Goal: Task Accomplishment & Management: Manage account settings

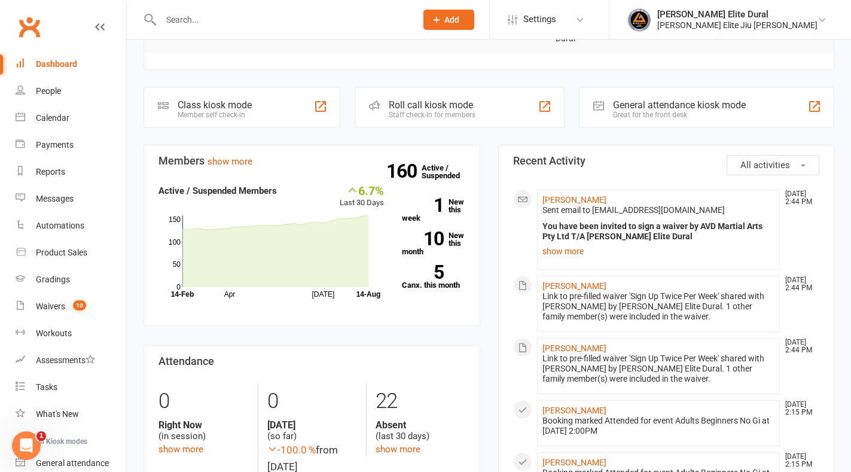
scroll to position [310, 0]
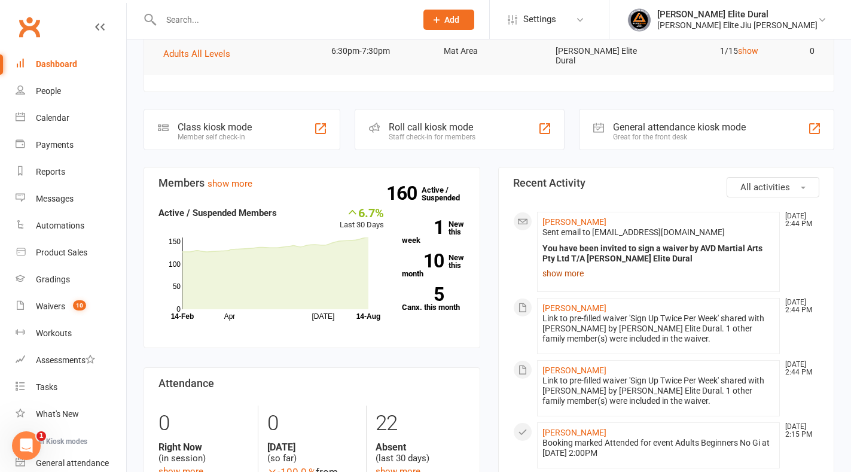
click at [574, 265] on link "show more" at bounding box center [658, 273] width 233 height 17
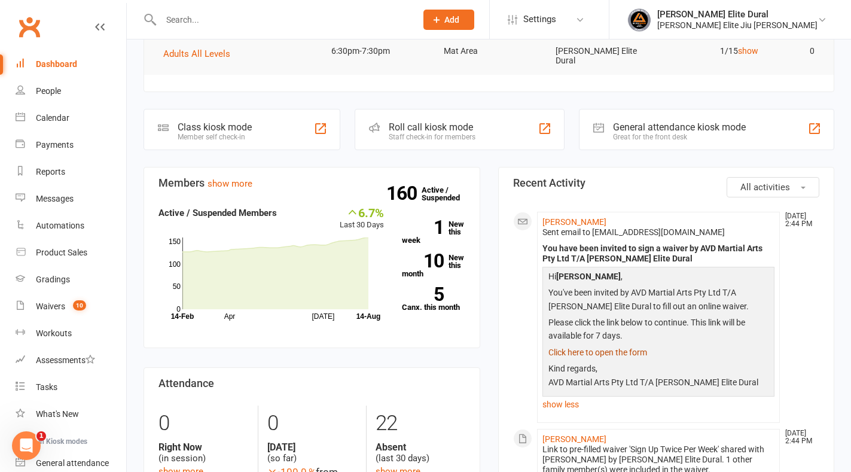
click at [585, 347] on link "Click here to open the form" at bounding box center [597, 352] width 99 height 10
click at [258, 19] on input "text" at bounding box center [282, 19] width 250 height 17
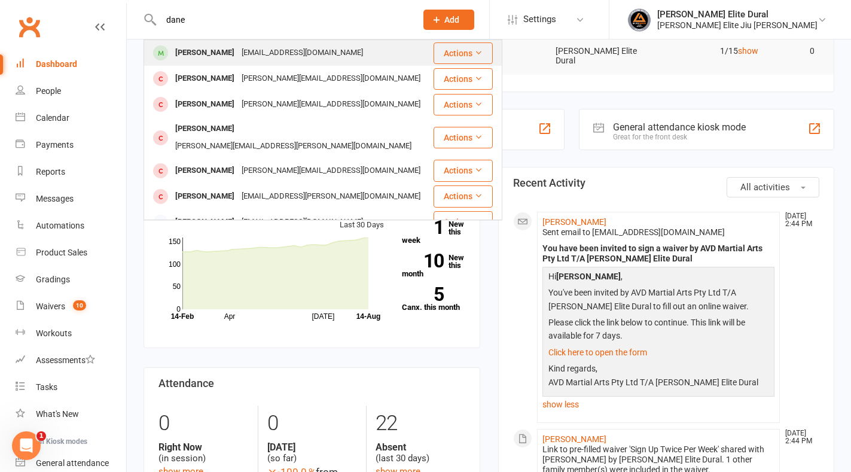
type input "dane"
click at [285, 52] on div "[EMAIL_ADDRESS][DOMAIN_NAME]" at bounding box center [302, 52] width 129 height 17
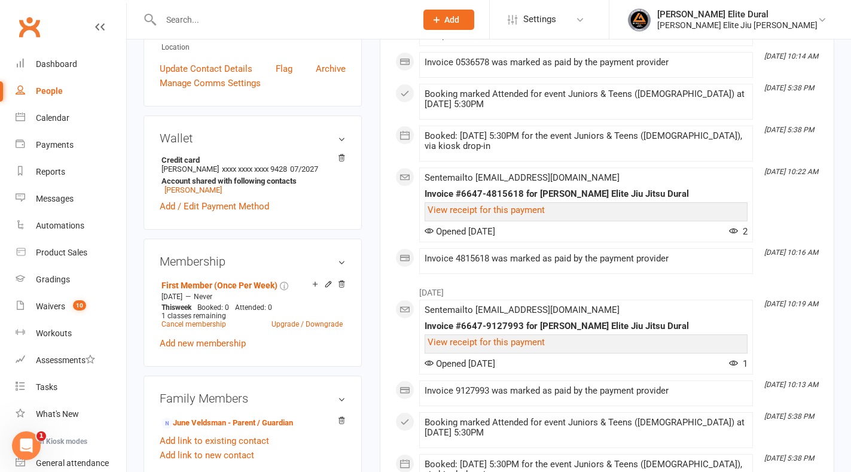
scroll to position [291, 0]
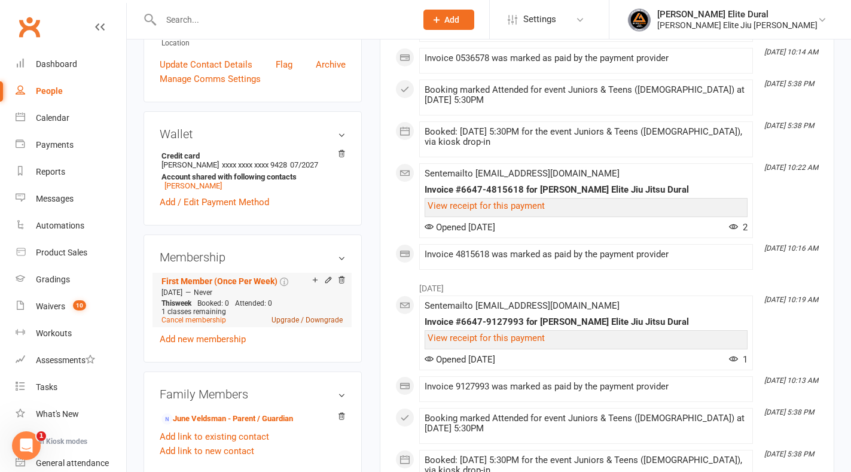
click at [283, 321] on link "Upgrade / Downgrade" at bounding box center [306, 320] width 71 height 8
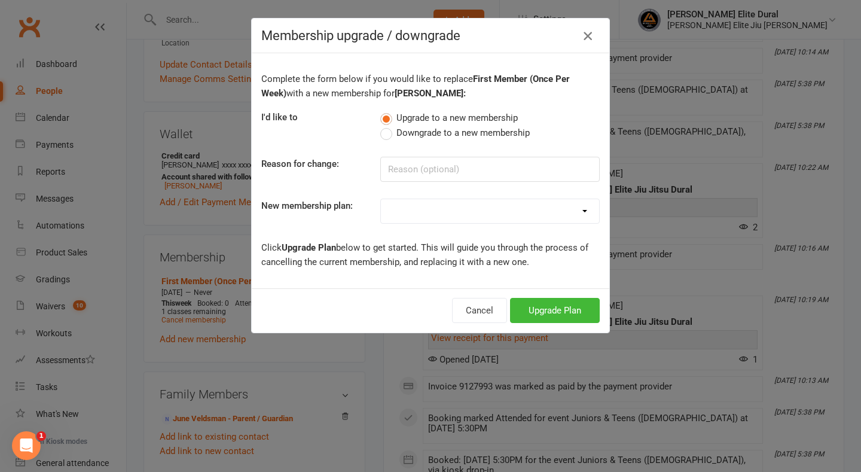
click at [582, 39] on icon "button" at bounding box center [587, 36] width 14 height 14
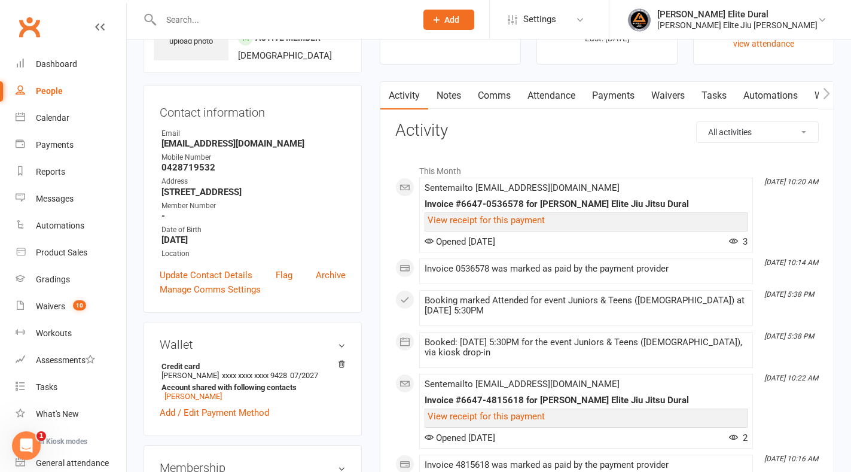
scroll to position [66, 0]
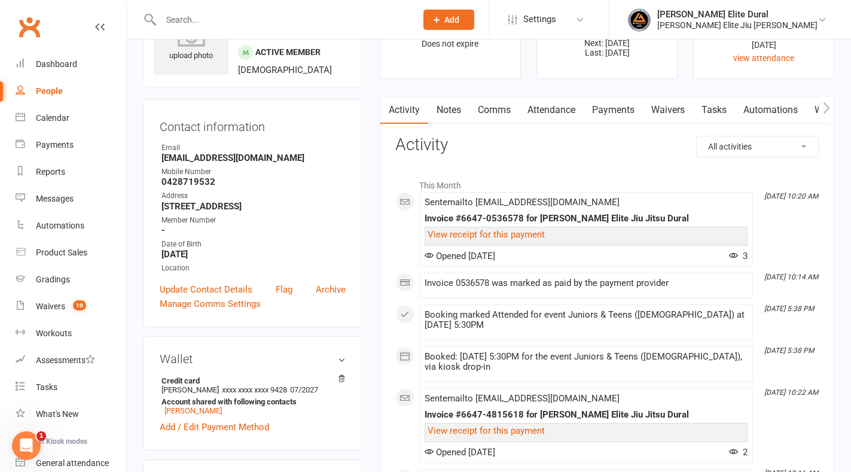
click at [618, 113] on link "Payments" at bounding box center [612, 109] width 59 height 27
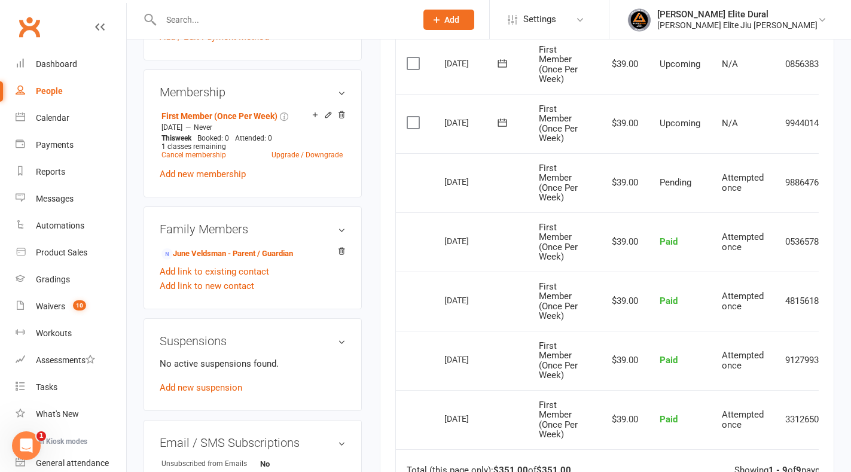
scroll to position [461, 0]
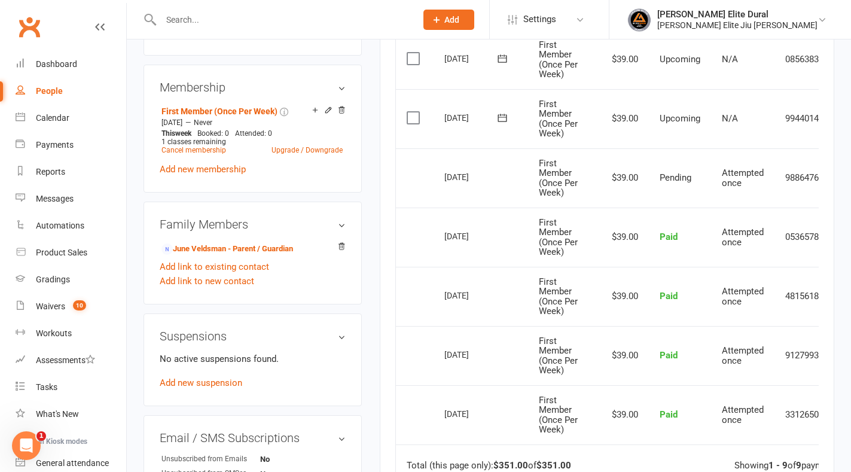
click at [393, 211] on div "Activity Notes Comms Attendance Payments Waivers Tasks Automations Workouts Gra…" at bounding box center [607, 177] width 454 height 952
click at [284, 150] on link "Upgrade / Downgrade" at bounding box center [306, 150] width 71 height 8
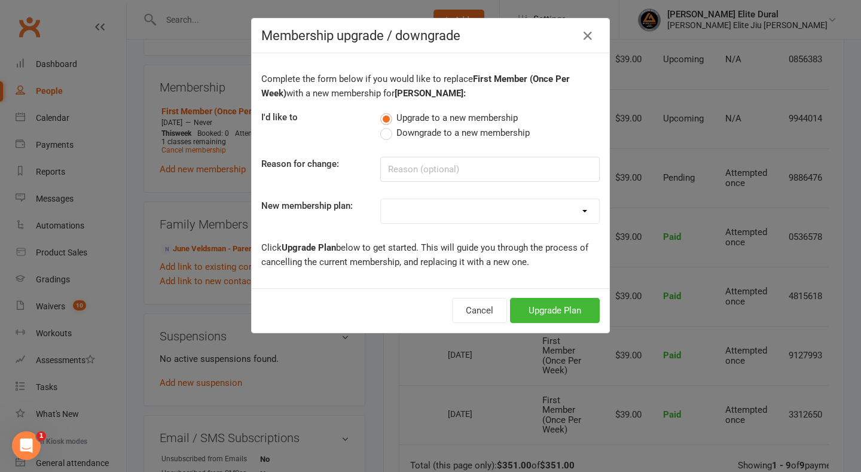
click at [436, 213] on select "Kids Membership First Member (Unlimited) Second Member (Unlimited) Third Member…" at bounding box center [490, 211] width 218 height 24
select select "4"
click at [381, 199] on select "Kids Membership First Member (Unlimited) Second Member (Unlimited) Third Member…" at bounding box center [490, 211] width 218 height 24
click at [553, 313] on button "Upgrade Plan" at bounding box center [555, 310] width 90 height 25
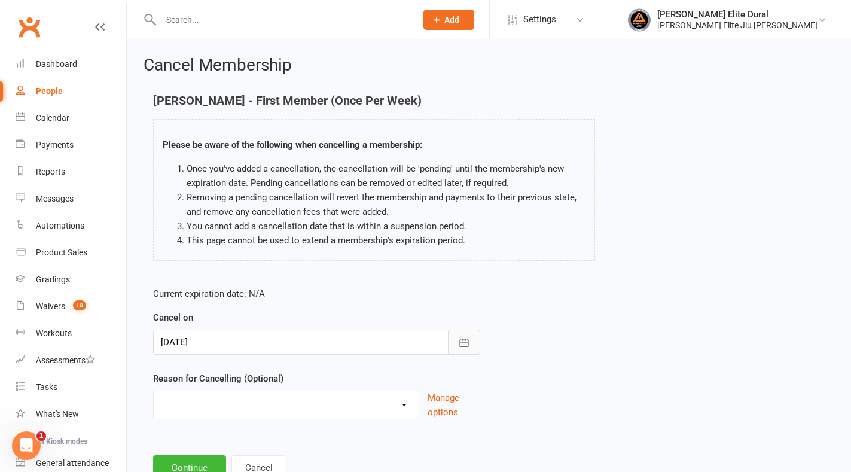
click at [462, 342] on icon "button" at bounding box center [464, 343] width 12 height 12
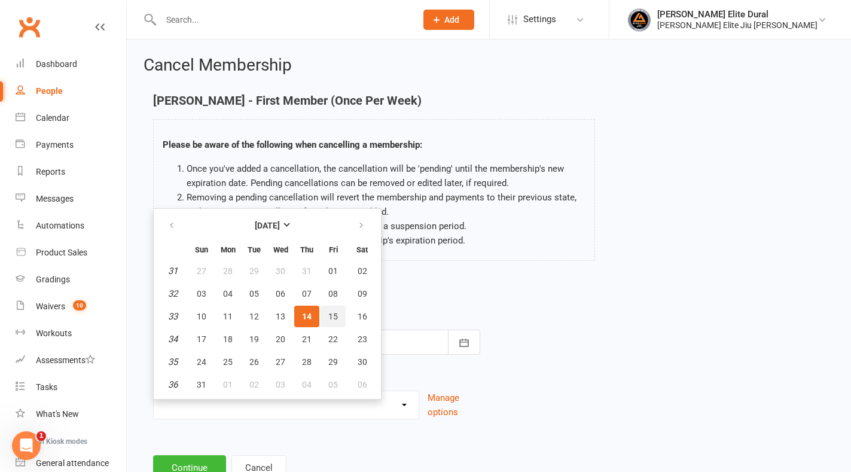
click at [334, 320] on span "15" at bounding box center [333, 316] width 10 height 10
type input "[DATE]"
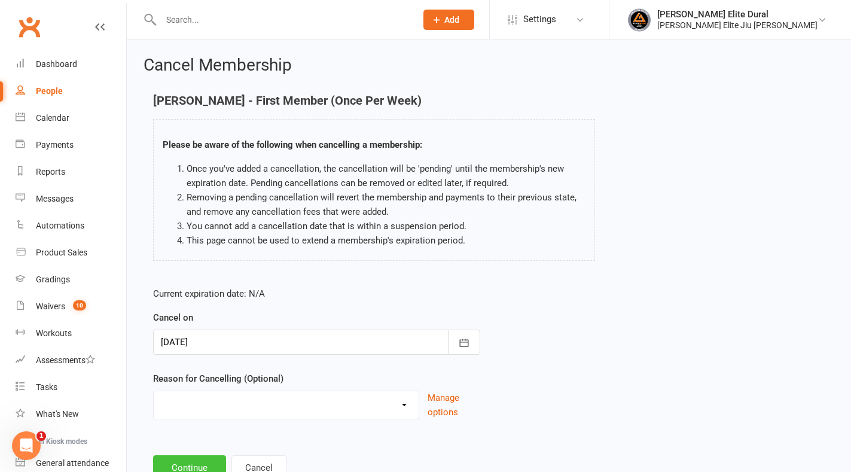
click at [191, 460] on button "Continue" at bounding box center [189, 467] width 73 height 25
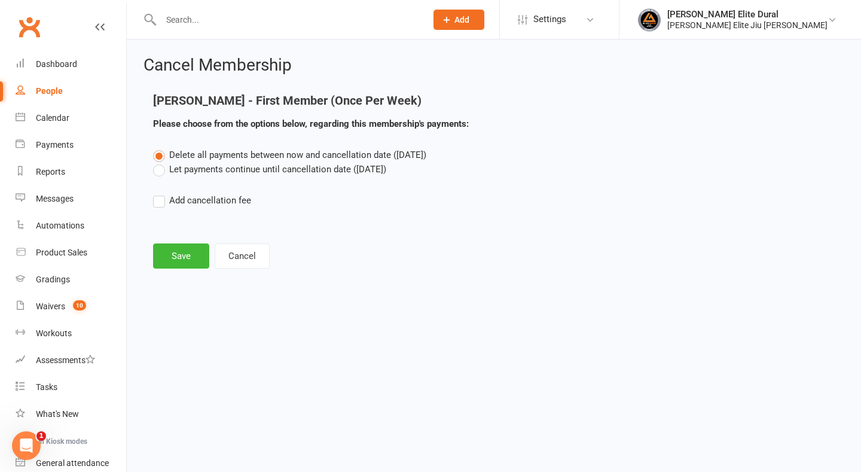
click at [164, 170] on label "Let payments continue until cancellation date ([DATE])" at bounding box center [269, 169] width 233 height 14
click at [161, 162] on input "Let payments continue until cancellation date ([DATE])" at bounding box center [157, 162] width 8 height 0
click at [176, 254] on button "Save" at bounding box center [181, 255] width 56 height 25
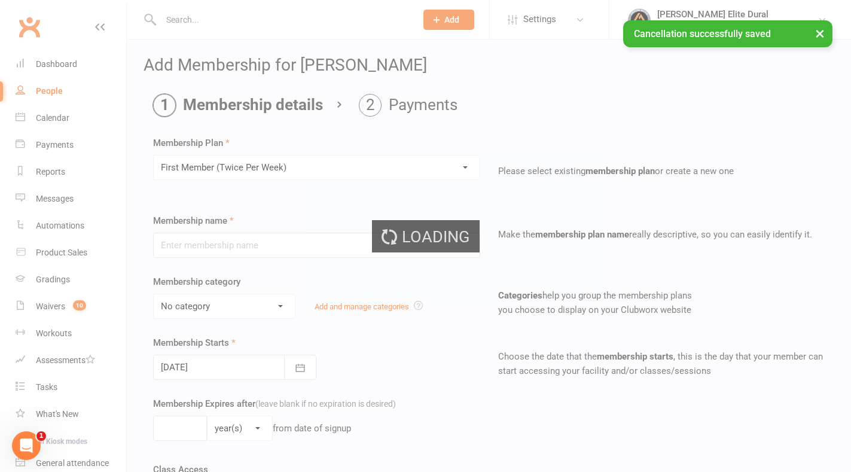
type input "First Member (Twice Per Week)"
select select "2"
type input "0"
type input "2"
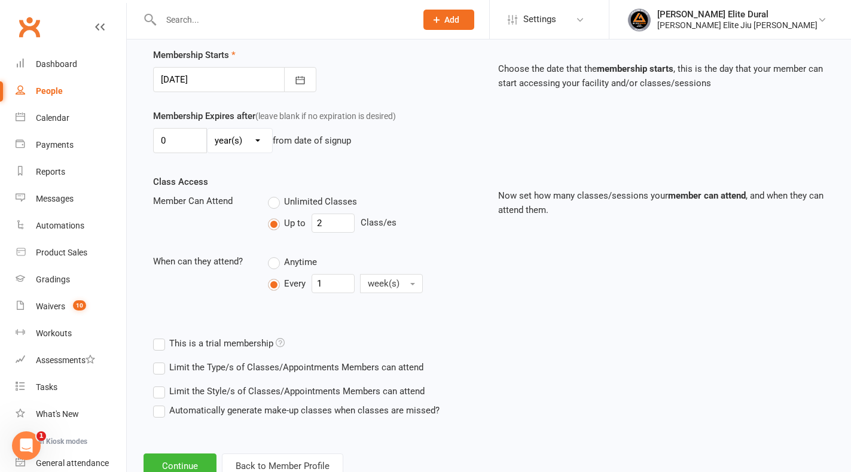
scroll to position [328, 0]
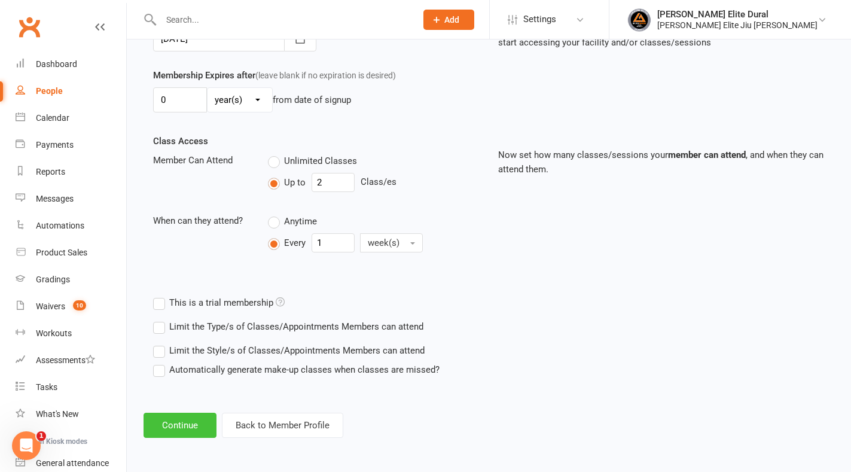
click at [181, 424] on button "Continue" at bounding box center [179, 424] width 73 height 25
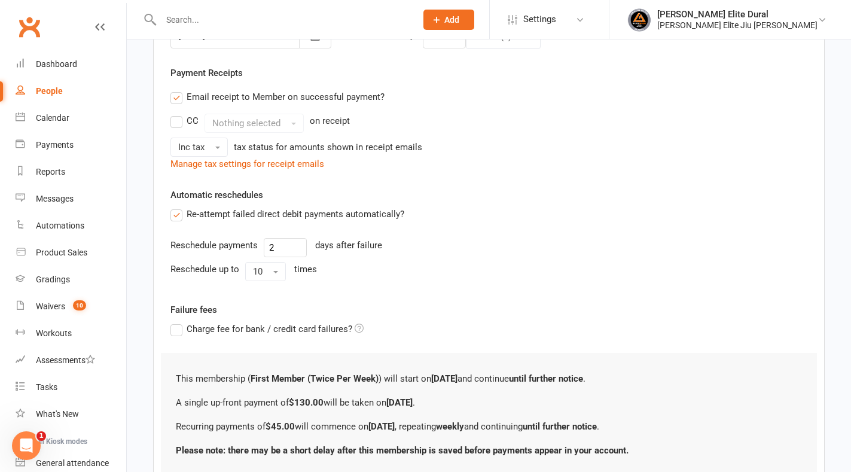
scroll to position [0, 0]
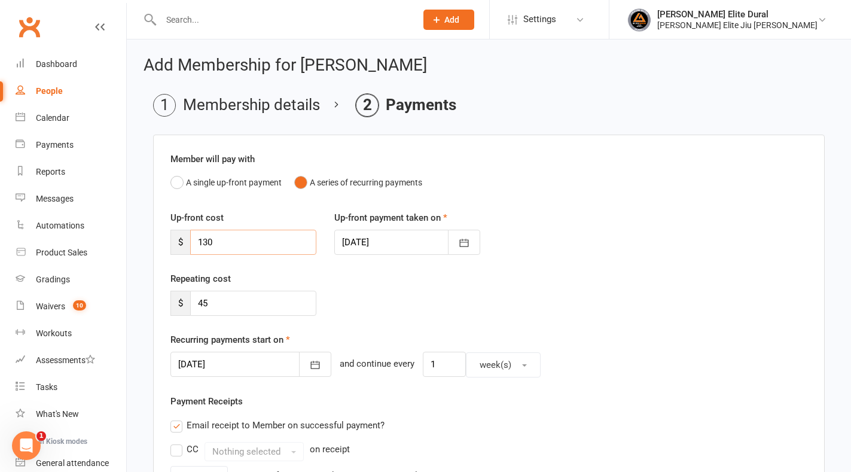
drag, startPoint x: 242, startPoint y: 240, endPoint x: 139, endPoint y: 233, distance: 103.1
click at [139, 233] on div "Add Membership for [PERSON_NAME] Membership details Payments Member will pay wi…" at bounding box center [489, 457] width 724 height 836
type input "45"
click at [462, 249] on icon "button" at bounding box center [464, 243] width 12 height 12
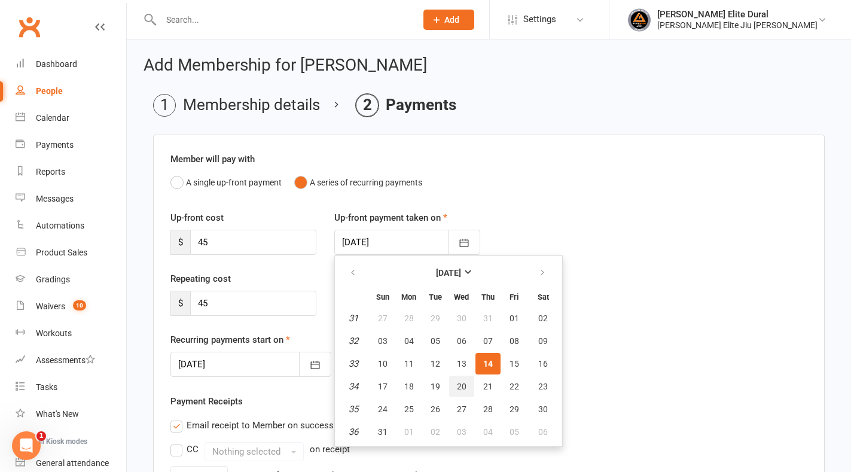
click at [461, 388] on span "20" at bounding box center [462, 386] width 10 height 10
type input "[DATE]"
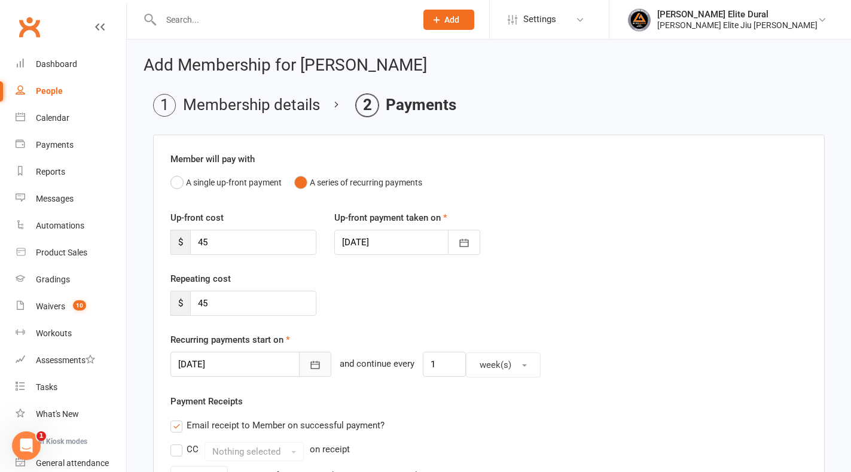
click at [299, 365] on button "button" at bounding box center [315, 363] width 32 height 25
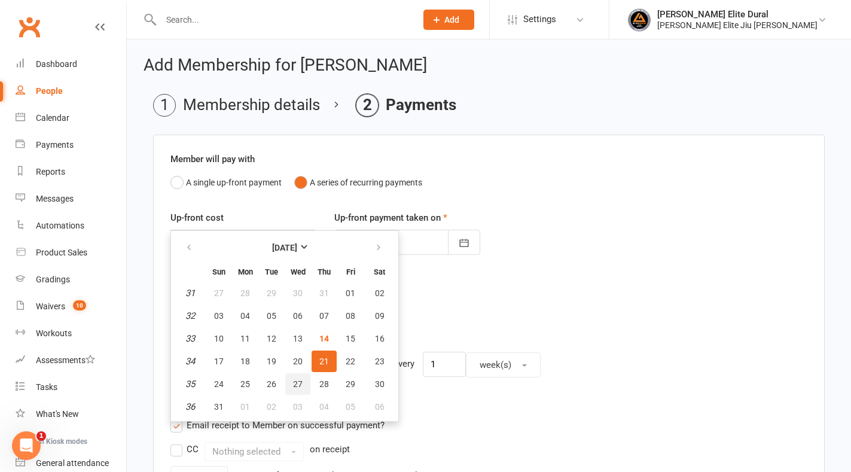
click at [301, 379] on span "27" at bounding box center [298, 384] width 10 height 10
type input "[DATE]"
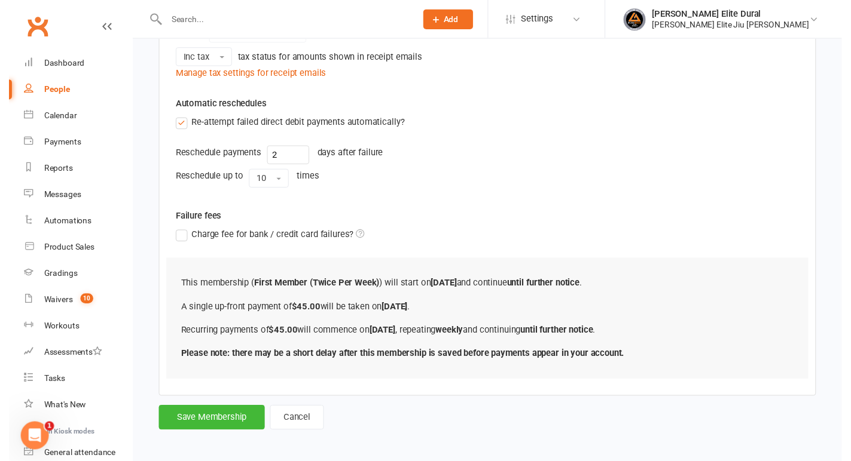
scroll to position [421, 0]
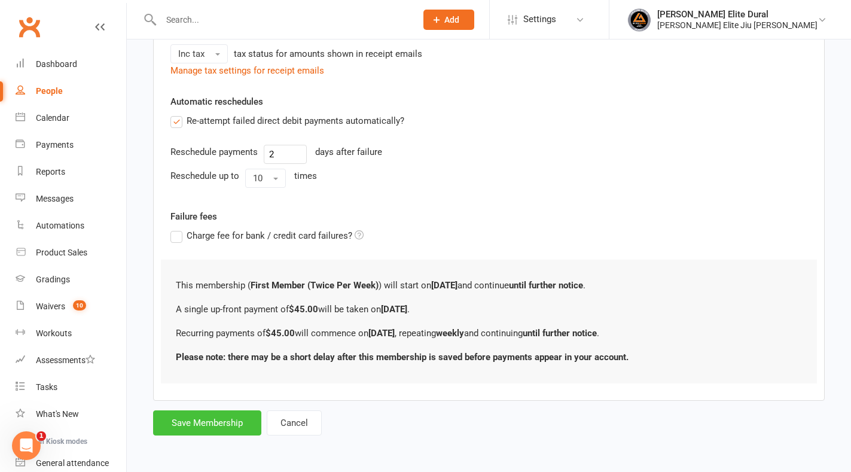
click at [205, 429] on button "Save Membership" at bounding box center [207, 422] width 108 height 25
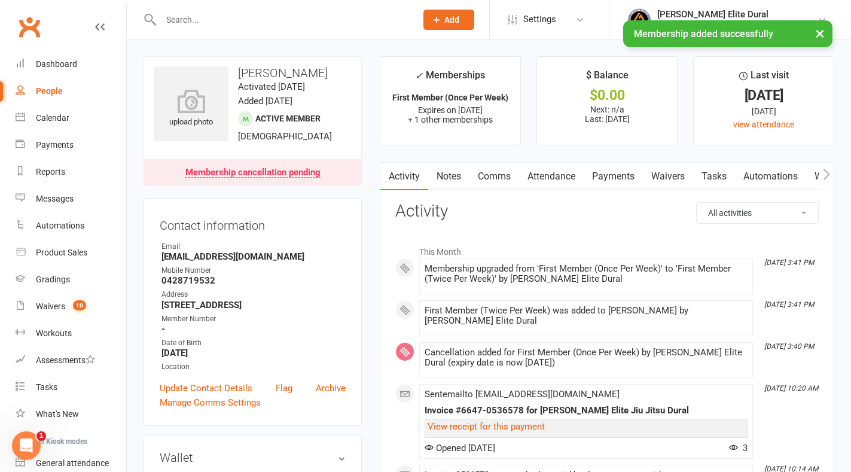
click at [669, 179] on link "Waivers" at bounding box center [668, 176] width 50 height 27
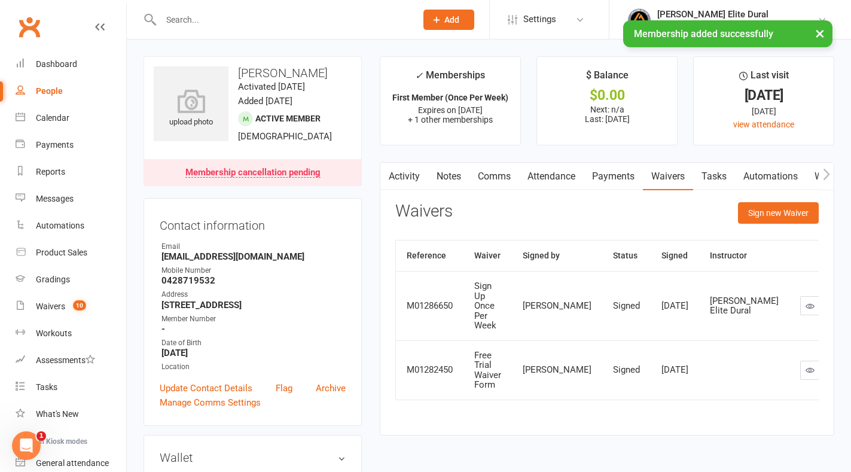
click at [605, 181] on link "Payments" at bounding box center [612, 176] width 59 height 27
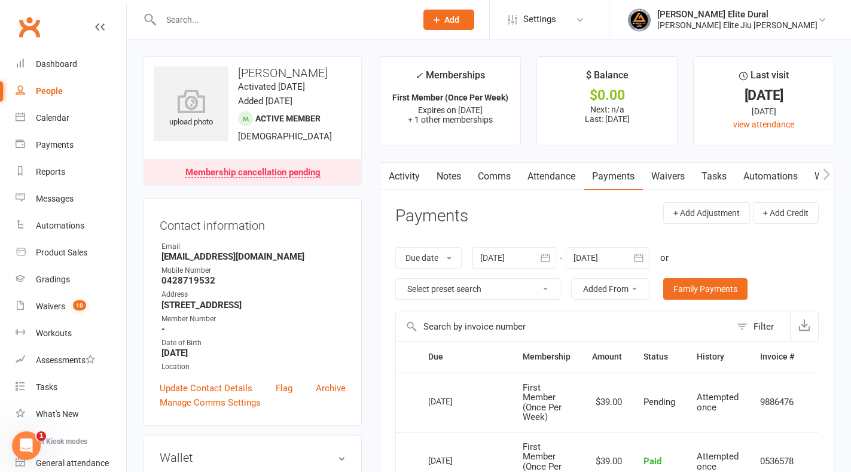
click at [639, 257] on icon "button" at bounding box center [638, 257] width 9 height 8
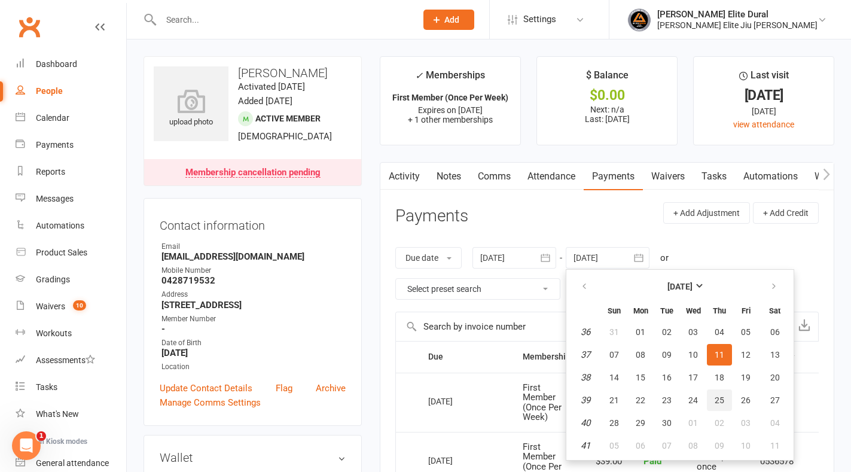
click at [724, 392] on button "25" at bounding box center [719, 400] width 25 height 22
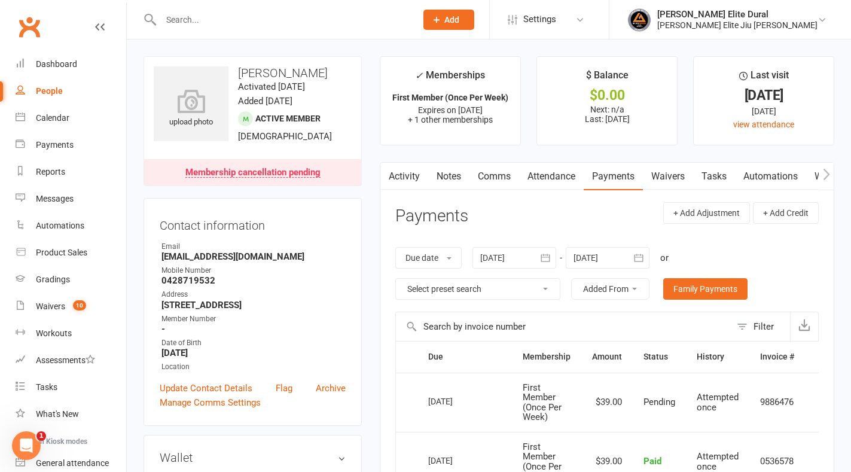
click at [641, 256] on icon "button" at bounding box center [638, 258] width 12 height 12
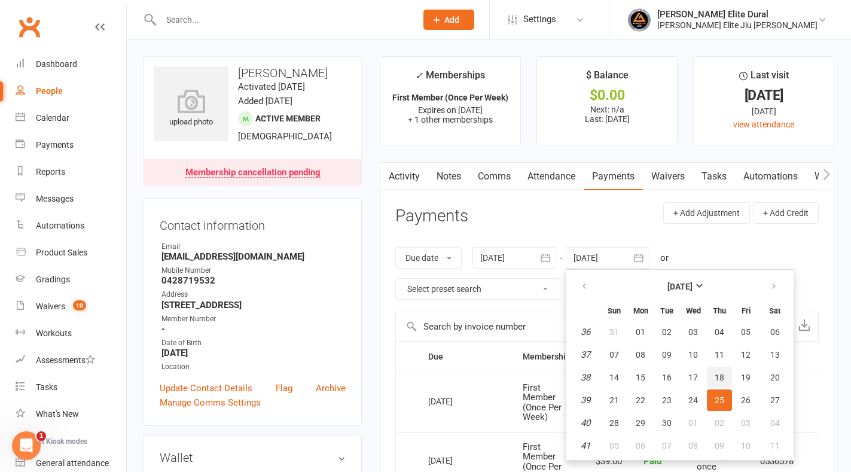
click at [723, 375] on span "18" at bounding box center [719, 377] width 10 height 10
type input "[DATE]"
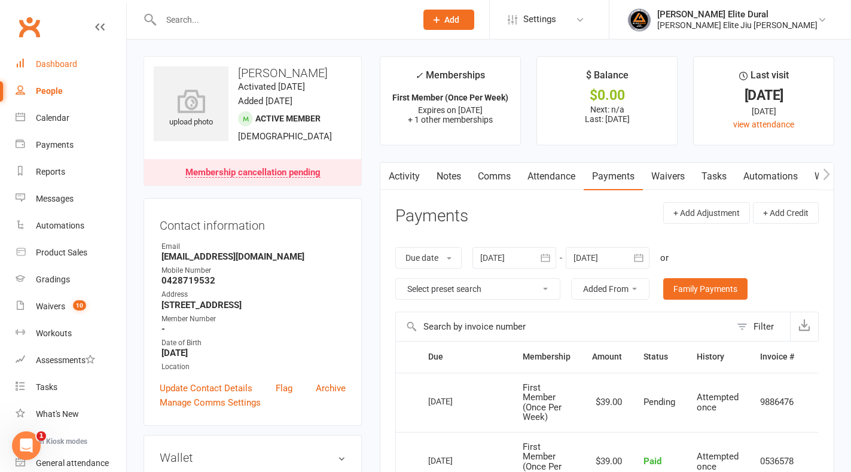
click at [51, 59] on div "Dashboard" at bounding box center [56, 64] width 41 height 10
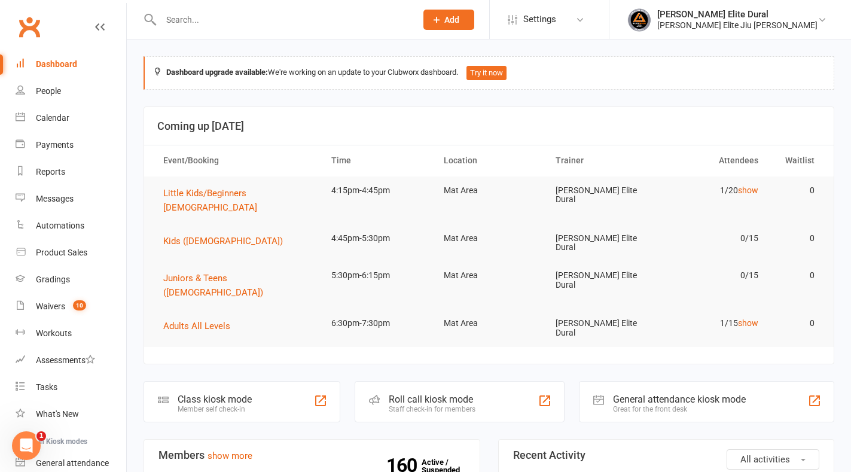
click at [196, 17] on input "text" at bounding box center [282, 19] width 250 height 17
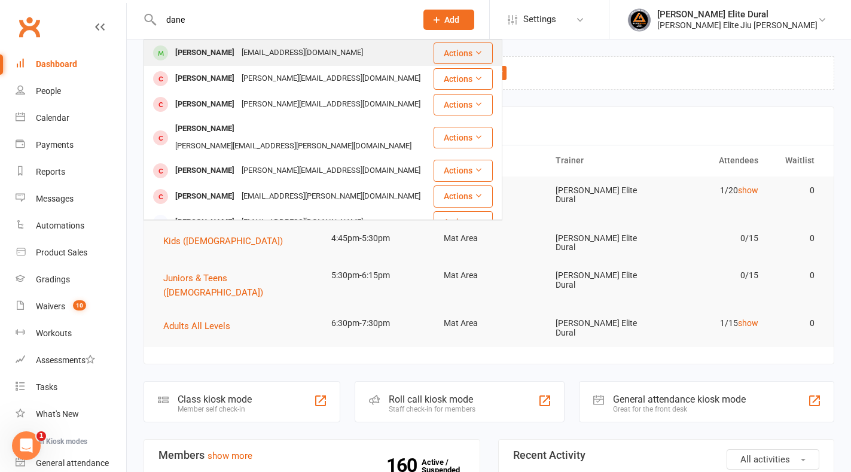
type input "dane"
click at [211, 54] on div "[PERSON_NAME]" at bounding box center [205, 52] width 66 height 17
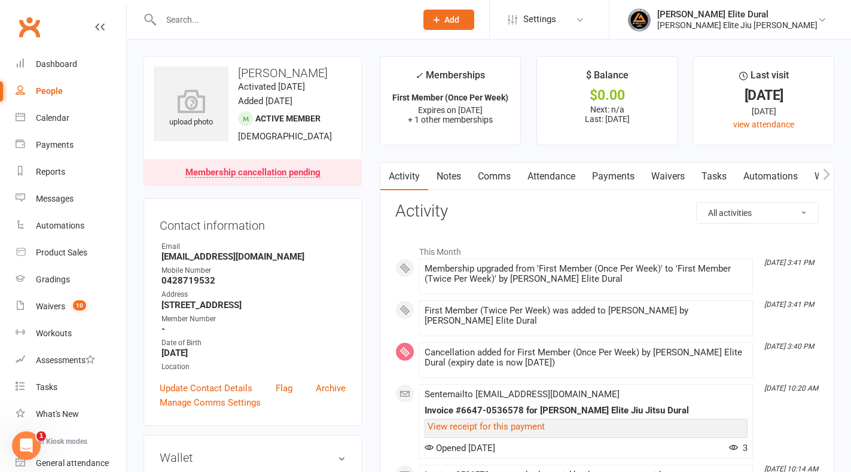
click at [616, 183] on link "Payments" at bounding box center [612, 176] width 59 height 27
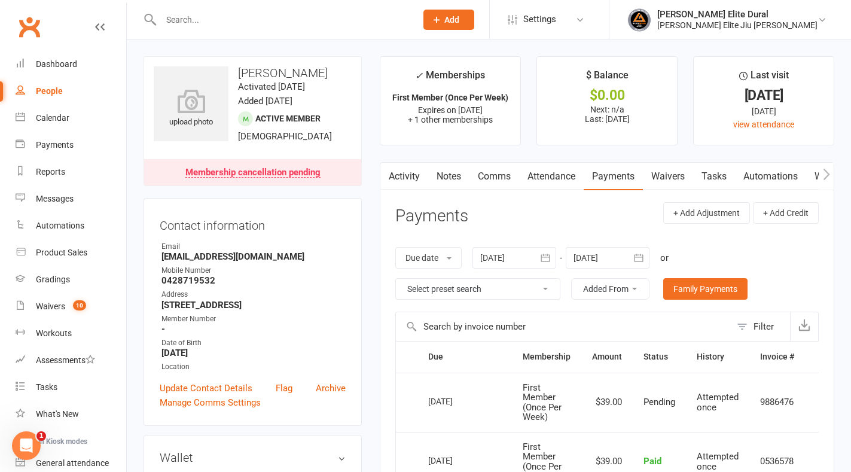
click at [640, 256] on icon "button" at bounding box center [638, 258] width 12 height 12
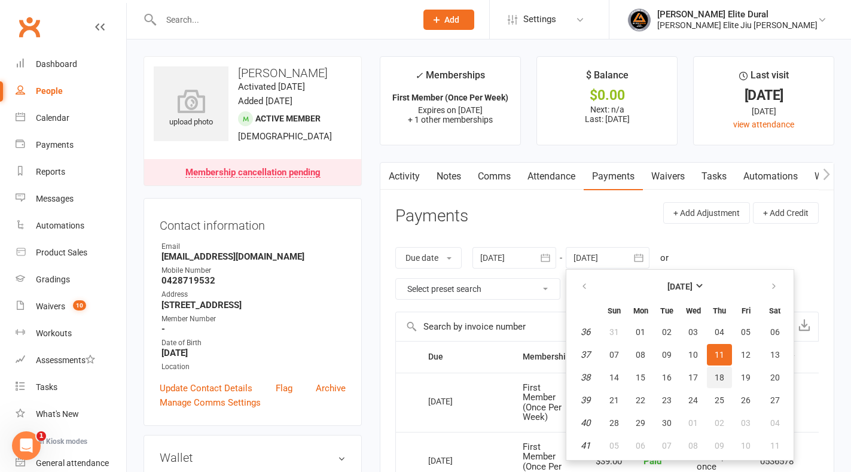
click at [718, 381] on span "18" at bounding box center [719, 377] width 10 height 10
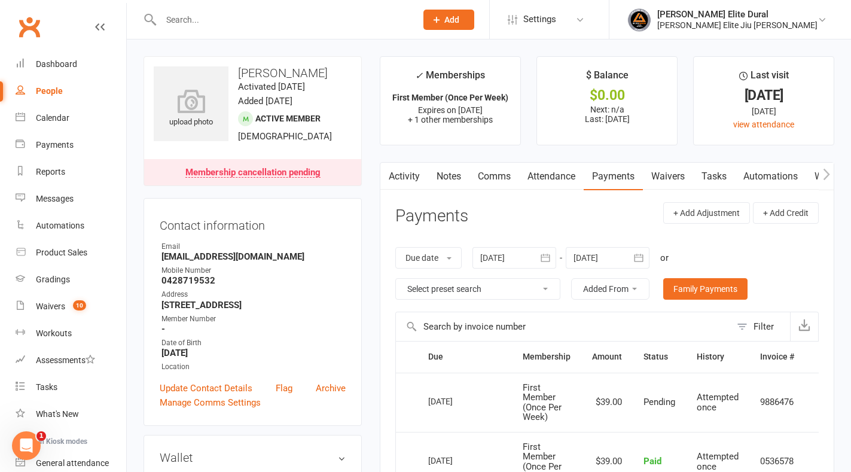
click at [641, 254] on icon "button" at bounding box center [638, 258] width 12 height 12
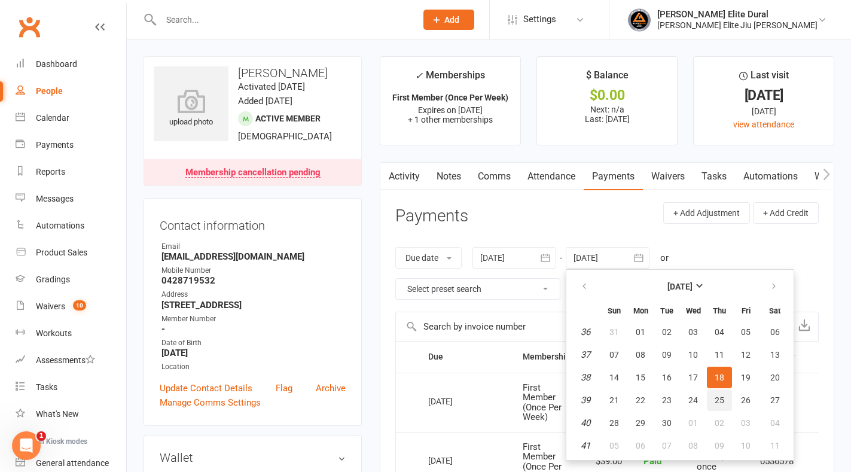
click at [721, 398] on span "25" at bounding box center [719, 400] width 10 height 10
type input "[DATE]"
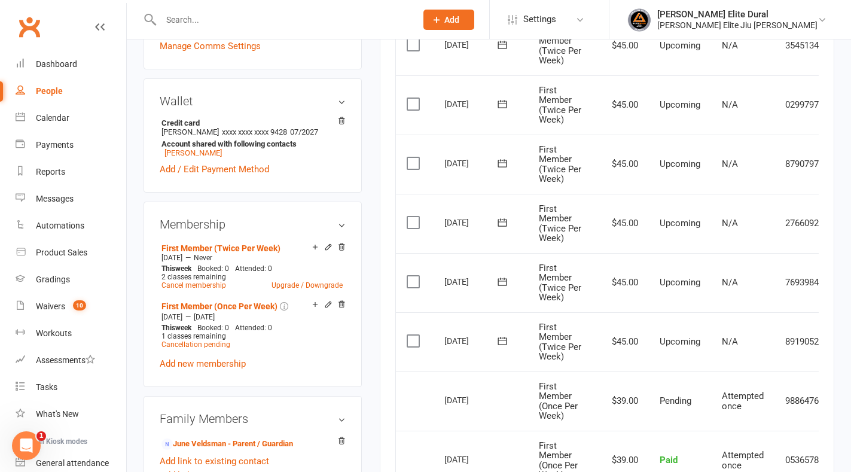
scroll to position [460, 0]
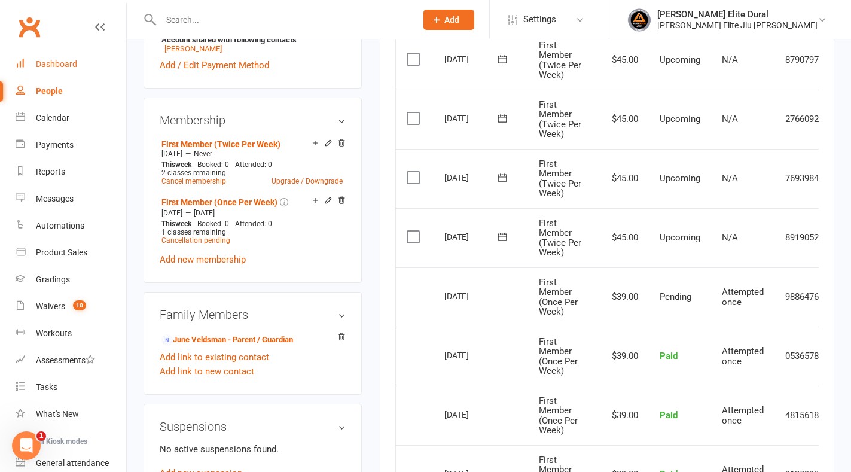
click at [55, 65] on div "Dashboard" at bounding box center [56, 64] width 41 height 10
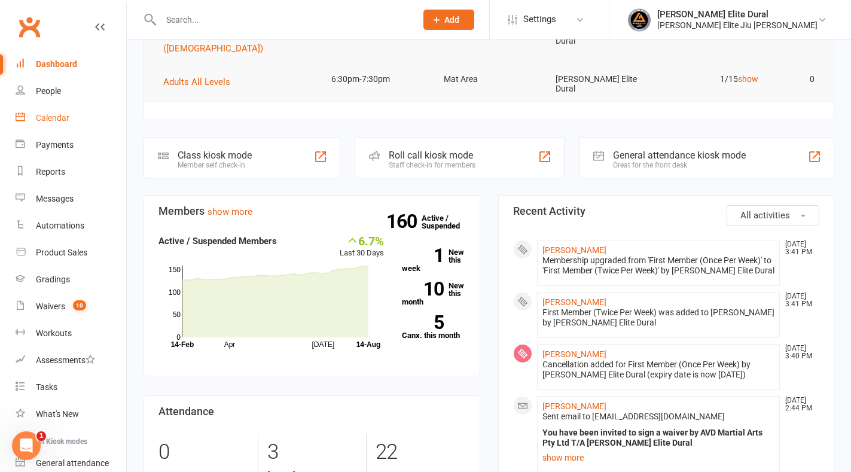
scroll to position [290, 0]
